Goal: Book appointment/travel/reservation

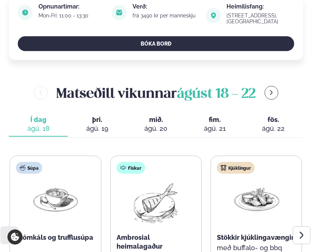
scroll to position [326, 0]
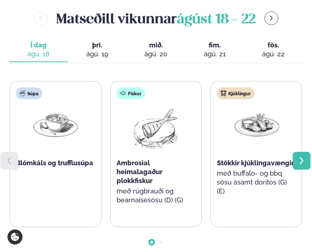
click at [306, 152] on div at bounding box center [302, 161] width 18 height 18
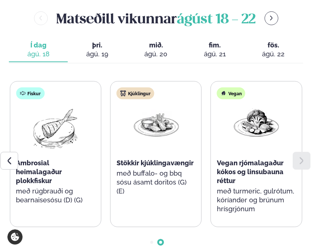
click at [96, 50] on div "ágú. 19" at bounding box center [97, 54] width 47 height 9
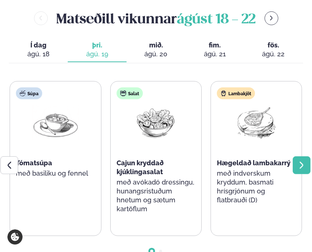
click at [310, 156] on div at bounding box center [302, 165] width 18 height 18
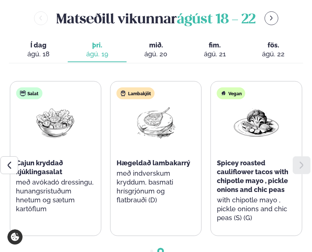
click at [151, 41] on span "mið." at bounding box center [156, 45] width 47 height 9
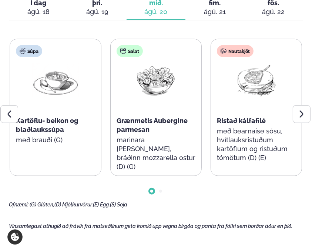
scroll to position [309, 0]
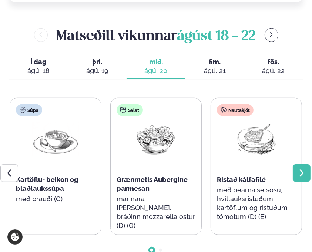
click at [309, 164] on div at bounding box center [302, 173] width 18 height 18
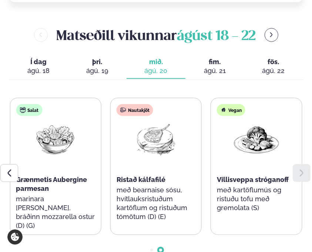
click at [210, 66] on div "ágú. 21" at bounding box center [215, 70] width 47 height 9
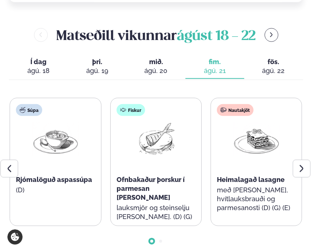
click at [172, 66] on div "ágú. 20" at bounding box center [156, 70] width 47 height 9
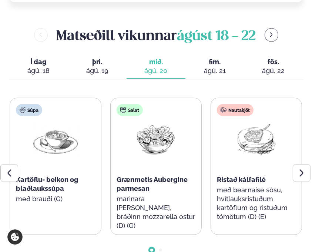
click at [204, 66] on div "ágú. 21" at bounding box center [215, 70] width 47 height 9
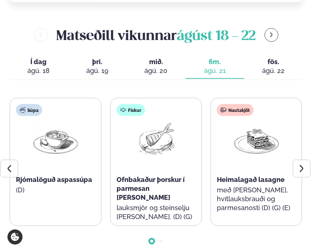
click at [262, 59] on button "föstudagur fös. [DATE]" at bounding box center [274, 66] width 59 height 24
